Goal: Transaction & Acquisition: Subscribe to service/newsletter

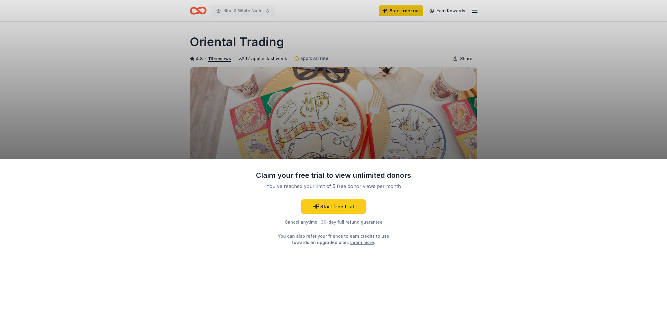
click at [524, 125] on div "Claim your free trial to view unlimited donors You've reached your limit of 5 f…" at bounding box center [333, 158] width 667 height 317
click at [607, 197] on div "Claim your free trial to view unlimited donors You've reached your limit of 5 f…" at bounding box center [333, 238] width 667 height 159
click at [419, 213] on div "Claim your free trial to view unlimited donors You've reached your limit of 5 f…" at bounding box center [333, 238] width 667 height 159
click at [197, 10] on div "Claim your free trial to view unlimited donors You've reached your limit of 5 f…" at bounding box center [333, 158] width 667 height 317
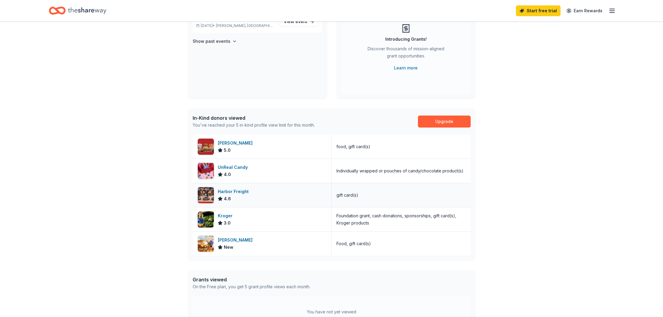
scroll to position [51, 0]
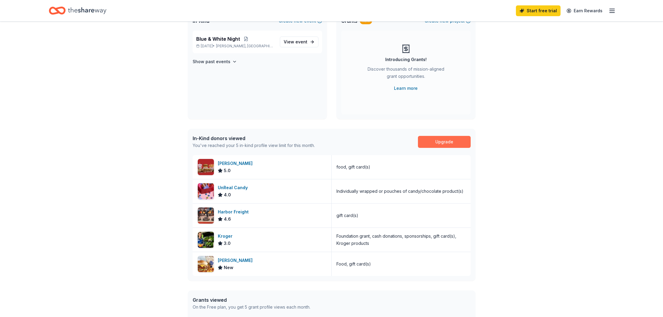
click at [443, 140] on link "Upgrade" at bounding box center [444, 142] width 53 height 12
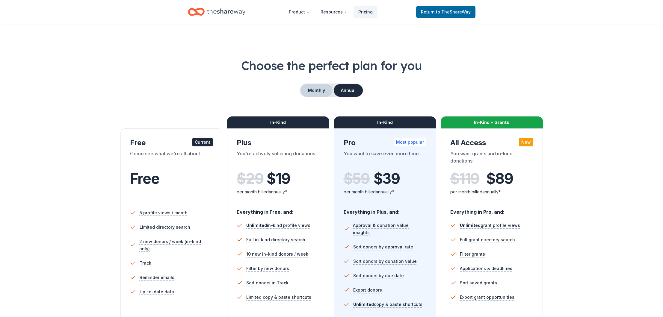
click at [316, 93] on button "Monthly" at bounding box center [316, 90] width 32 height 13
